Goal: Transaction & Acquisition: Purchase product/service

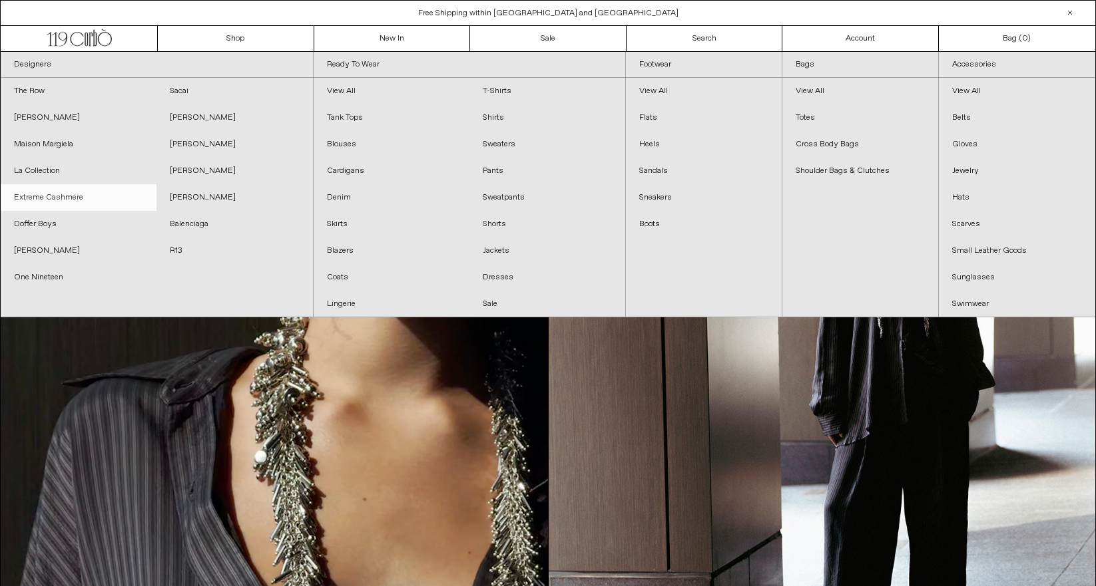
click at [56, 198] on link "Extreme Cashmere" at bounding box center [79, 197] width 156 height 27
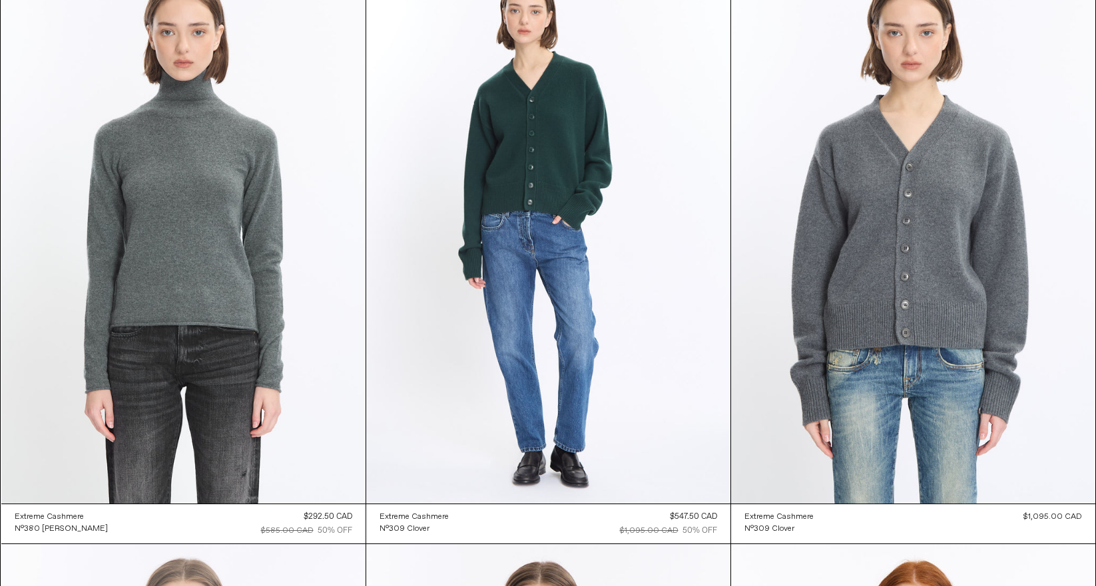
scroll to position [10081, 0]
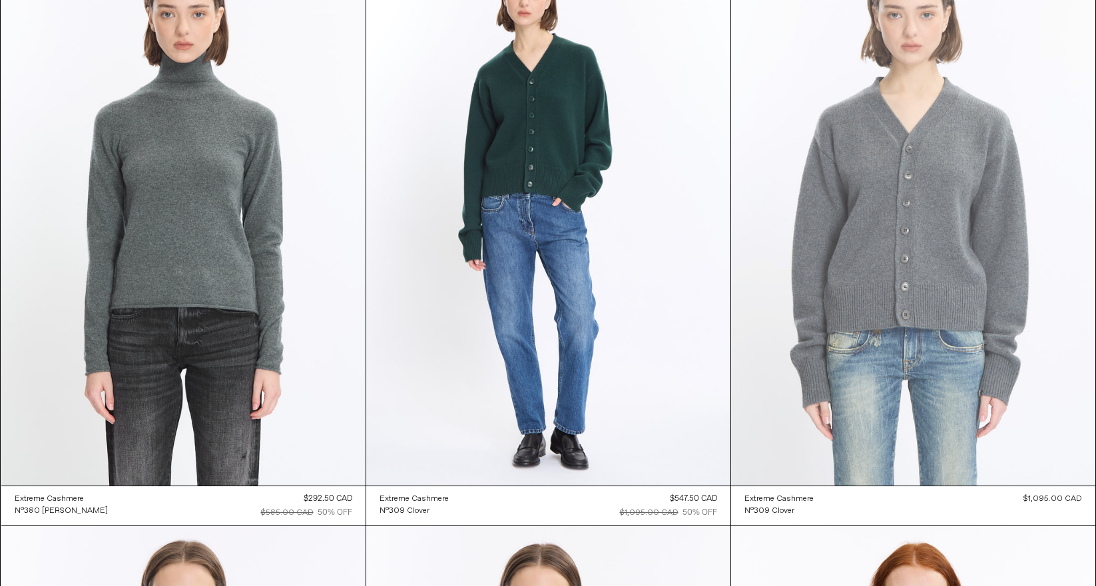
click at [882, 216] on at bounding box center [913, 213] width 364 height 546
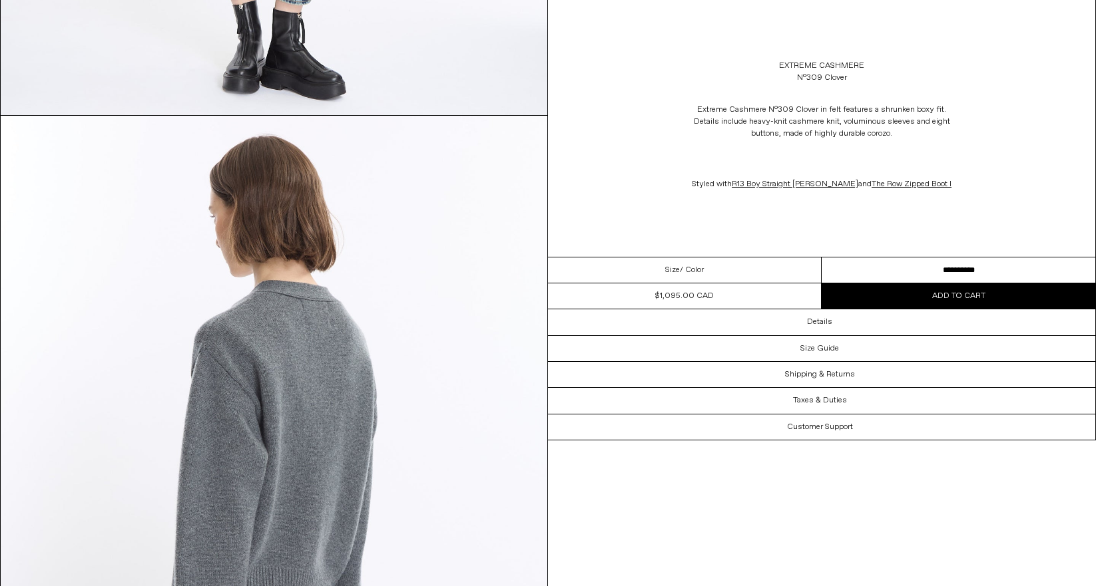
scroll to position [2016, 0]
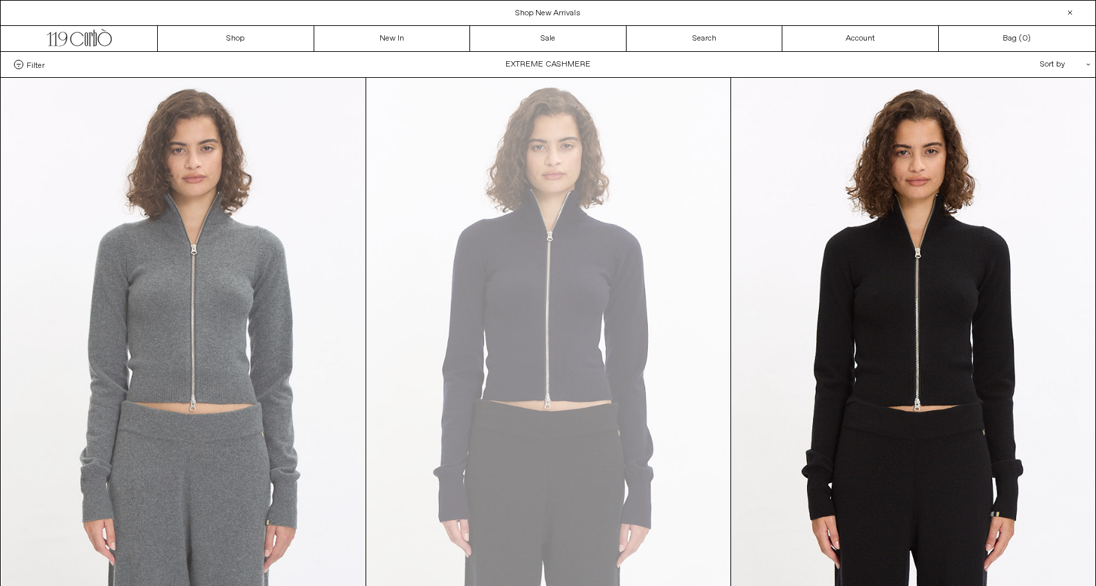
click at [235, 332] on at bounding box center [183, 351] width 364 height 546
